Goal: Information Seeking & Learning: Learn about a topic

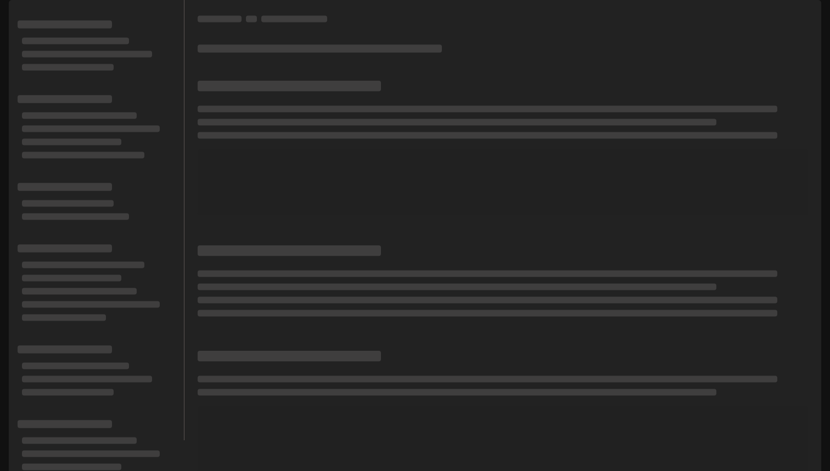
click at [503, 77] on div at bounding box center [502, 220] width 637 height 440
click at [435, 70] on div at bounding box center [502, 220] width 637 height 440
click at [64, 9] on link "Projects" at bounding box center [55, 15] width 53 height 22
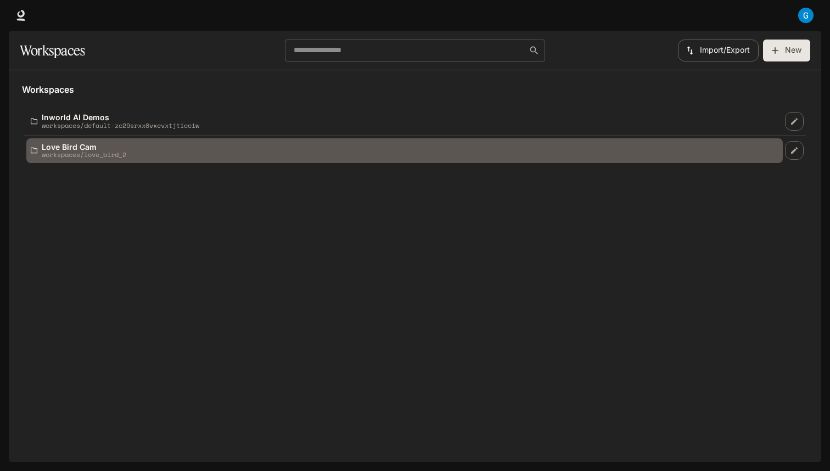
click at [148, 150] on div "Love Bird Cam workspaces/love_bird_2" at bounding box center [405, 151] width 748 height 16
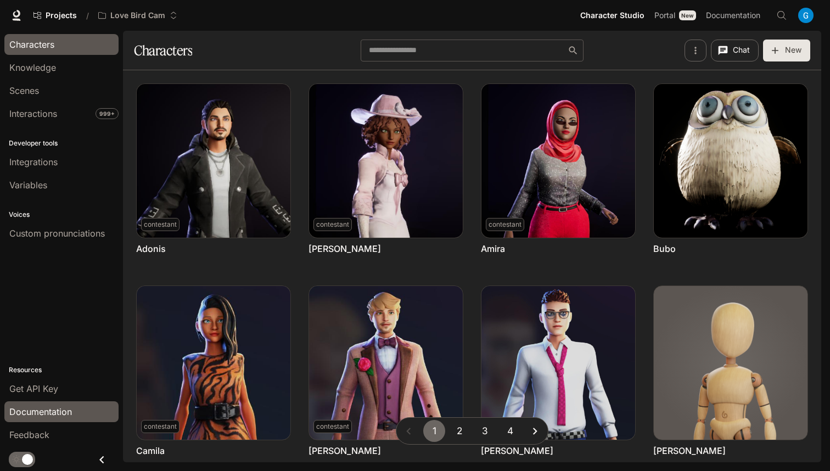
click at [36, 414] on span "Documentation" at bounding box center [40, 411] width 63 height 13
